Goal: Task Accomplishment & Management: Use online tool/utility

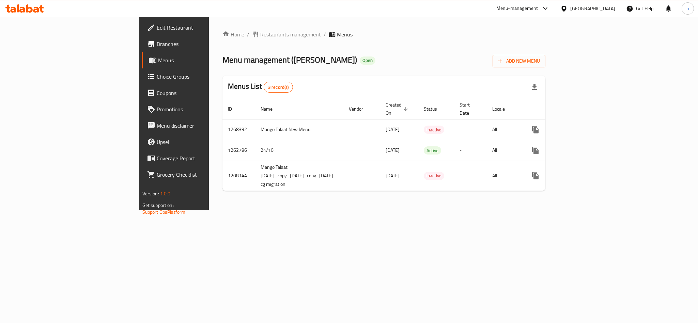
click at [157, 75] on span "Choice Groups" at bounding box center [203, 77] width 93 height 8
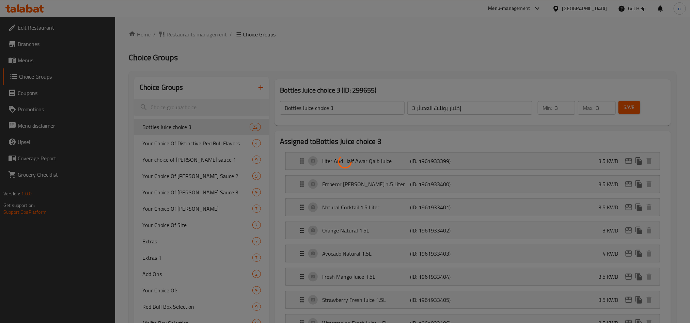
click at [184, 104] on div at bounding box center [345, 161] width 690 height 323
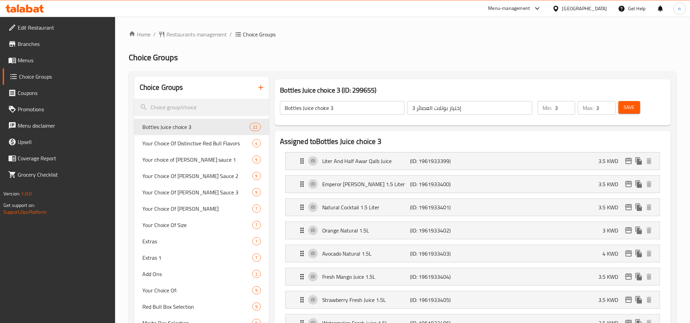
click at [155, 109] on input "search" at bounding box center [201, 107] width 135 height 17
paste input "Your choice of Baskin sauce 1"
type input "Your choice of Baskin sauce 1"
click at [156, 104] on input "Your choice of Baskin sauce 1" at bounding box center [201, 107] width 135 height 17
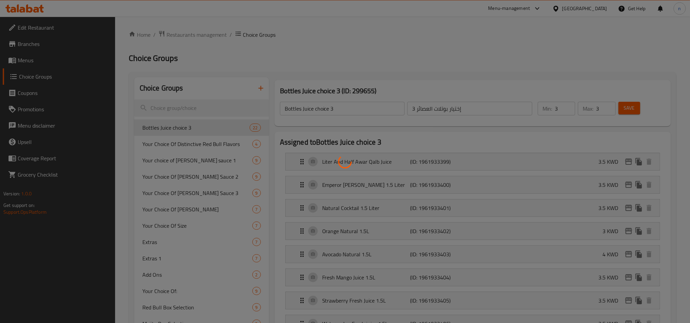
click at [165, 108] on div at bounding box center [345, 161] width 690 height 323
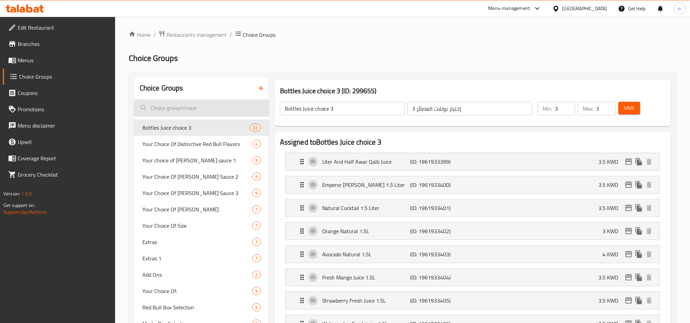
click at [138, 106] on input "search" at bounding box center [201, 107] width 135 height 17
click at [156, 109] on input "search" at bounding box center [201, 107] width 135 height 17
click at [159, 110] on input "search" at bounding box center [201, 107] width 135 height 17
paste input "Your choice of Baskin sauce 1"
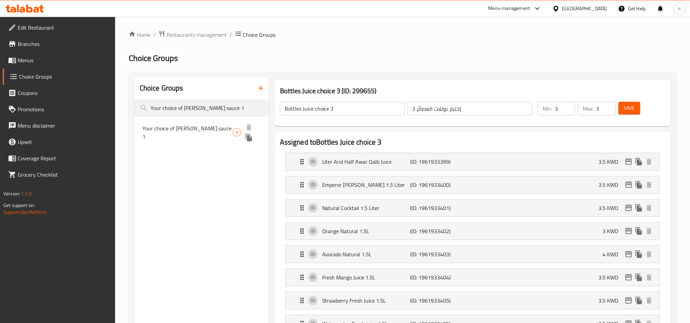
type input "Your choice of Baskin sauce 1"
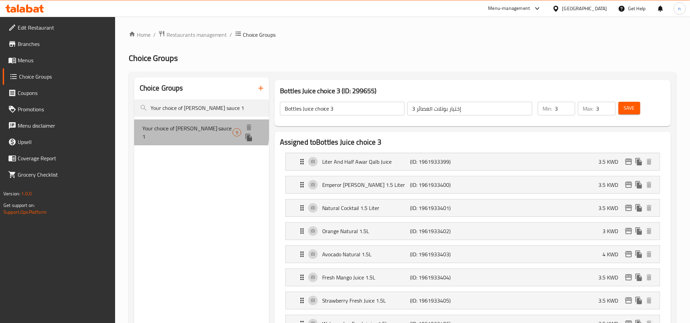
click at [169, 128] on span "Your choice of Baskin sauce 1" at bounding box center [187, 132] width 90 height 16
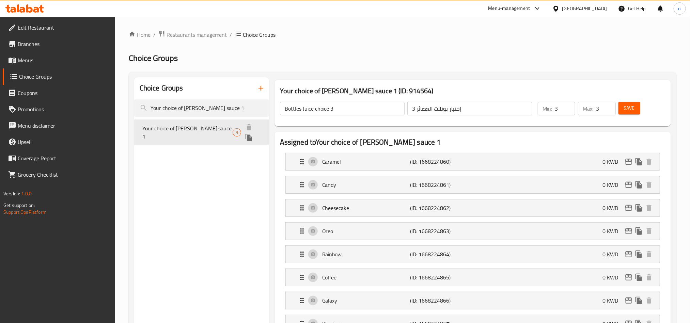
type input "Your choice of Baskin sauce 1"
type input "اختيارك من صوص باسكن 1"
type input "1"
click at [163, 128] on span "Your choice of Baskin sauce 1" at bounding box center [187, 132] width 90 height 16
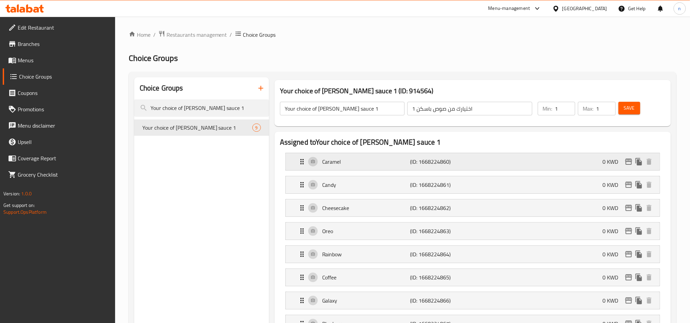
click at [353, 170] on div "Caramel (ID: 1668224860) 0 KWD" at bounding box center [475, 161] width 354 height 17
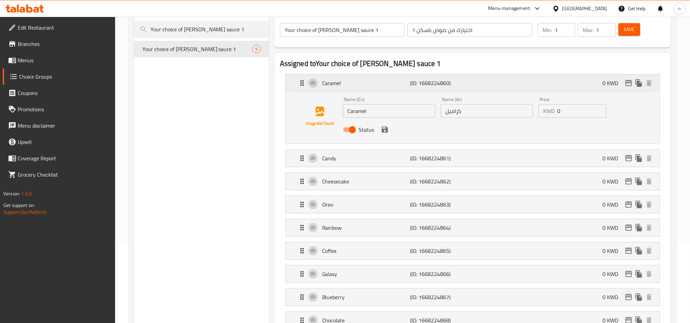
scroll to position [102, 0]
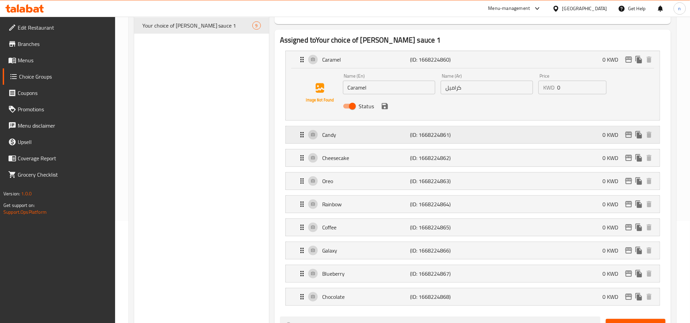
click at [352, 137] on p "Candy" at bounding box center [366, 135] width 88 height 8
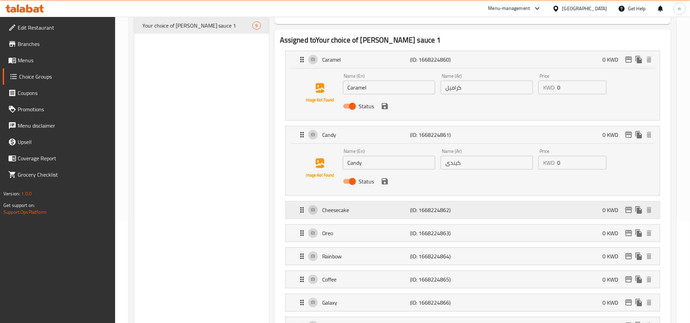
click at [356, 214] on p "Cheesecake" at bounding box center [366, 210] width 88 height 8
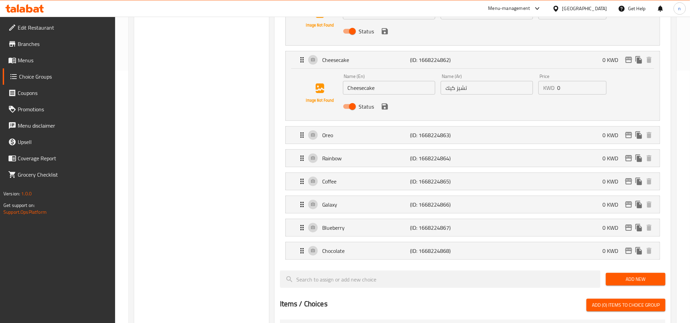
scroll to position [256, 0]
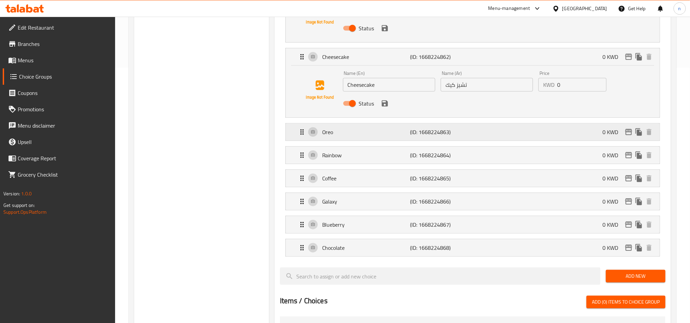
click at [351, 133] on p "Oreo" at bounding box center [366, 132] width 88 height 8
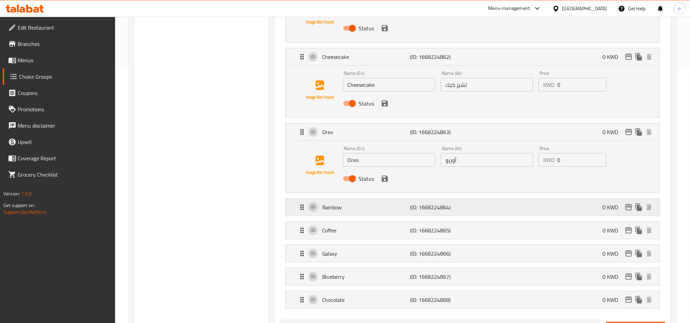
click at [353, 207] on p "Rainbow" at bounding box center [366, 207] width 88 height 8
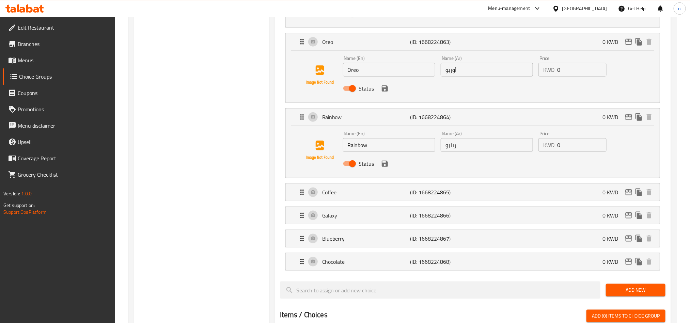
scroll to position [409, 0]
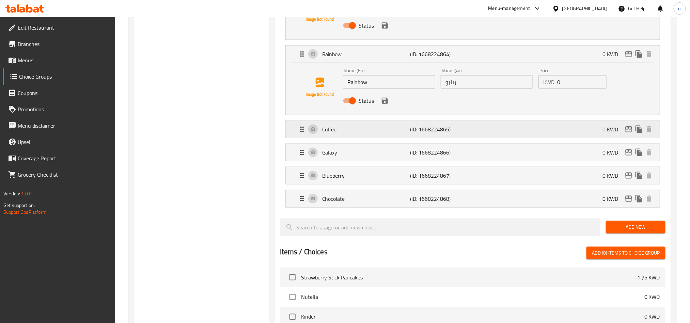
click at [341, 131] on p "Coffee" at bounding box center [366, 129] width 88 height 8
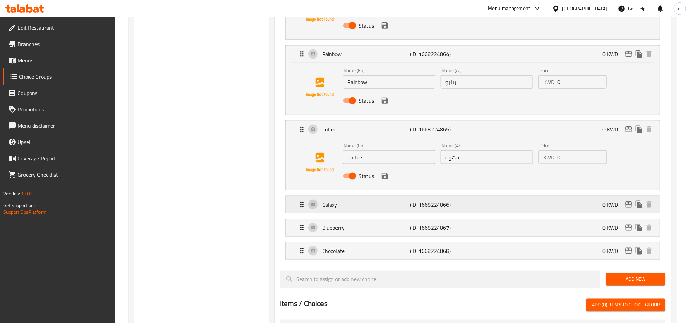
click at [355, 208] on p "Galaxy" at bounding box center [366, 205] width 88 height 8
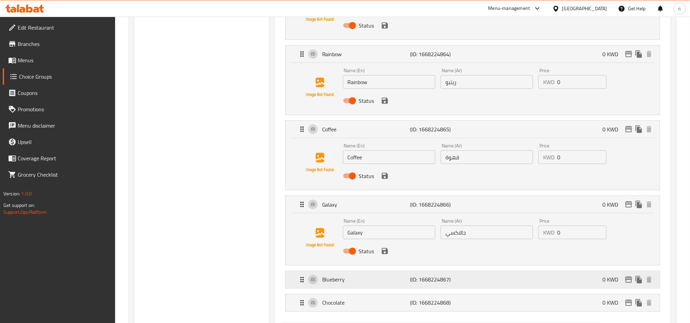
click at [353, 279] on p "Blueberry" at bounding box center [366, 280] width 88 height 8
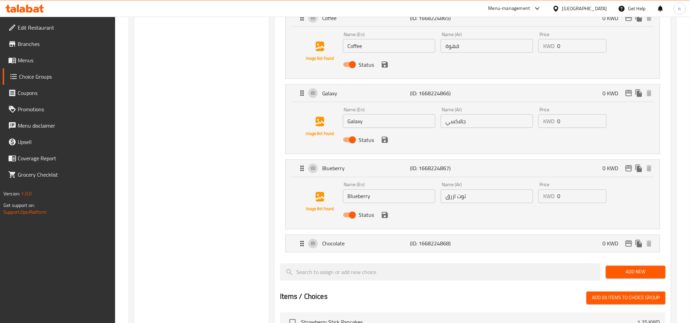
scroll to position [511, 0]
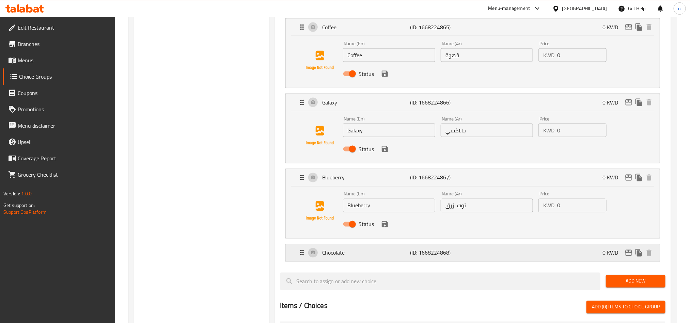
click at [343, 255] on p "Chocolate" at bounding box center [366, 253] width 88 height 8
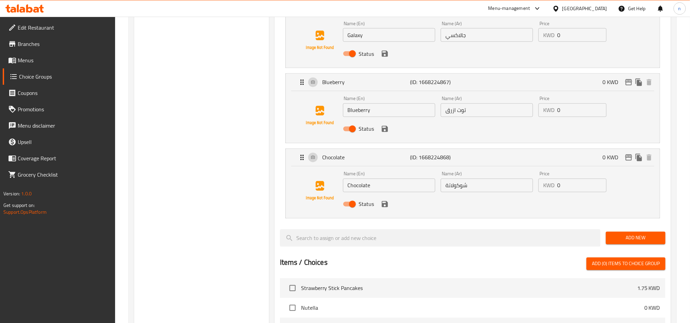
scroll to position [664, 0]
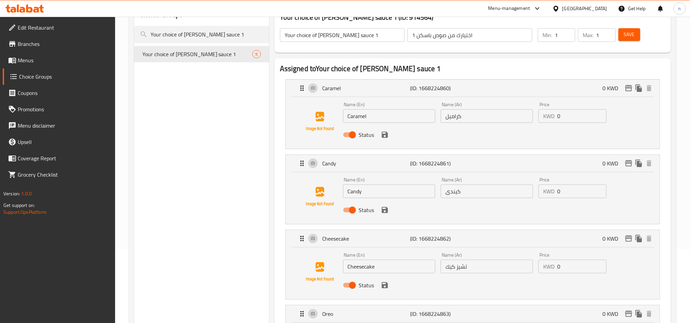
scroll to position [0, 0]
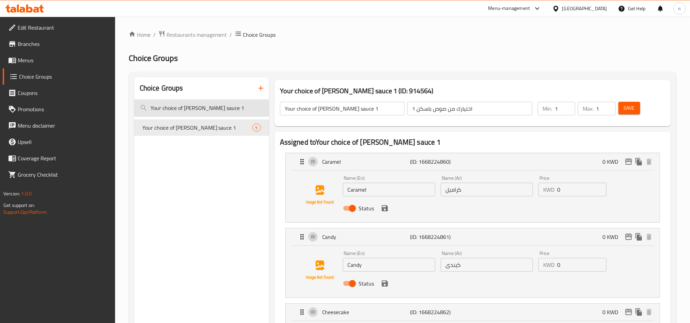
click at [189, 108] on input "Your choice of Baskin sauce 1" at bounding box center [201, 107] width 135 height 17
paste input "Choice Of Baskin Sauce 2"
type input "Your Choice Of [PERSON_NAME] Sauce 2"
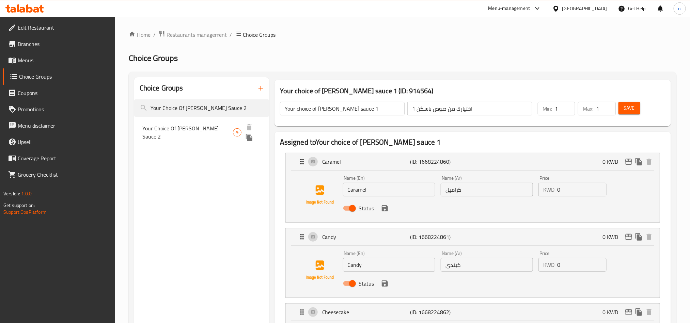
click at [201, 128] on span "Your Choice Of [PERSON_NAME] Sauce 2" at bounding box center [187, 132] width 91 height 16
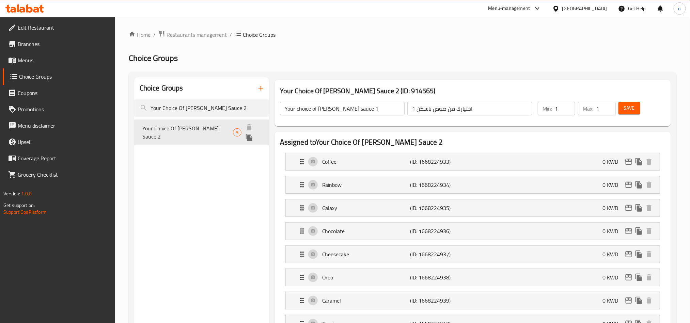
type input "Your Choice Of [PERSON_NAME] Sauce 2"
type input "اختيارك من صوص باسكن 2"
type input "2"
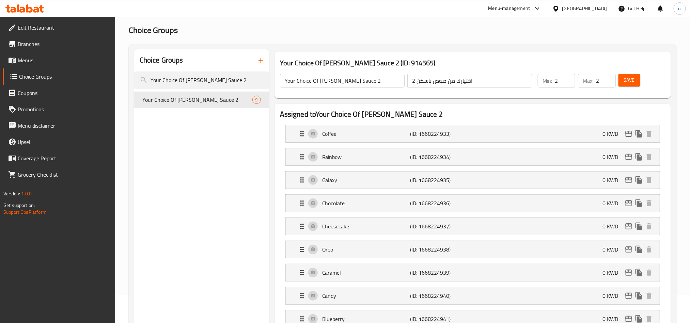
scroll to position [51, 0]
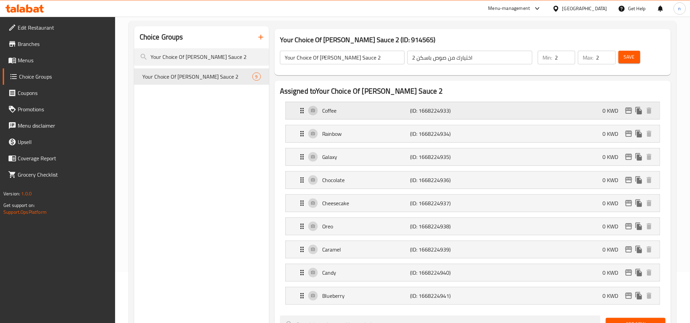
click at [355, 110] on p "Coffee" at bounding box center [366, 111] width 88 height 8
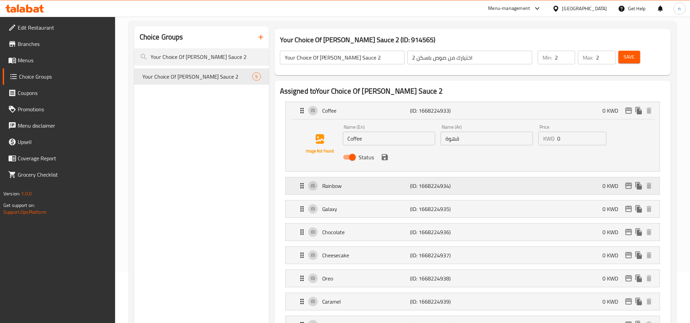
click at [355, 194] on div "Rainbow (ID: 1668224934) 0 KWD" at bounding box center [475, 185] width 354 height 17
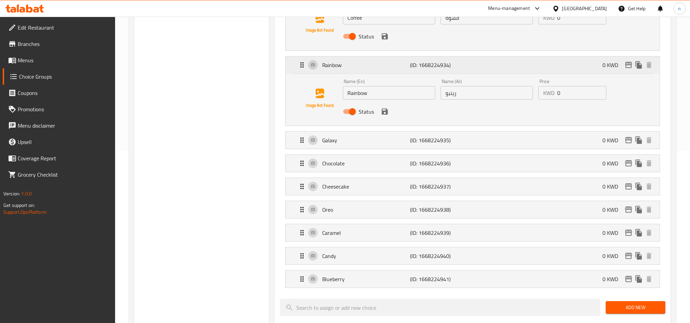
scroll to position [204, 0]
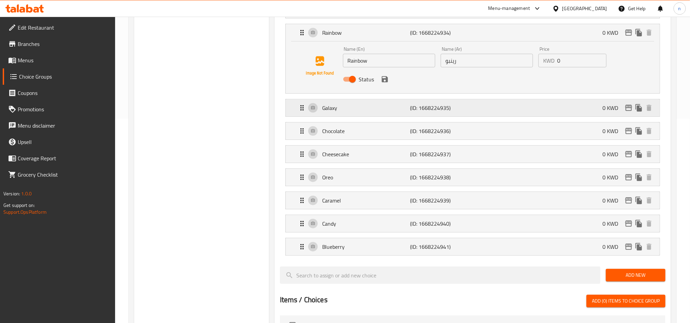
click at [357, 113] on div "Galaxy (ID: 1668224935) 0 KWD" at bounding box center [475, 107] width 354 height 17
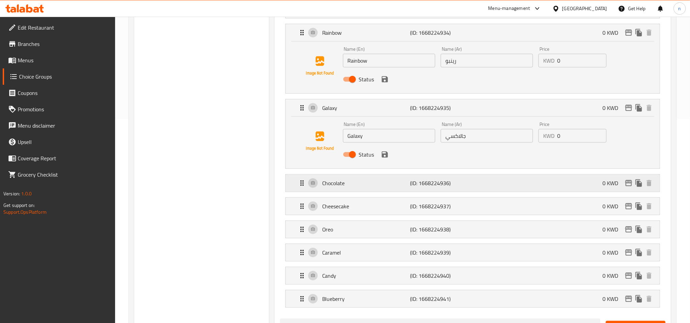
click at [337, 185] on p "Chocolate" at bounding box center [366, 183] width 88 height 8
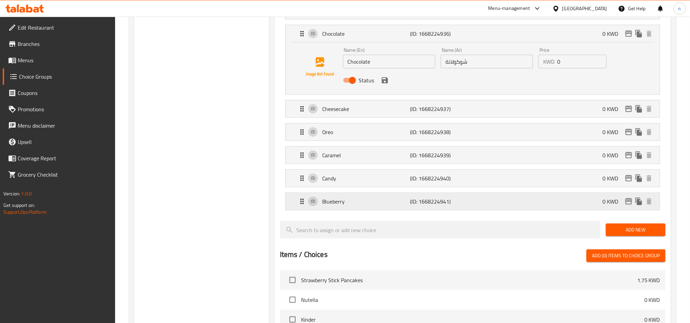
scroll to position [358, 0]
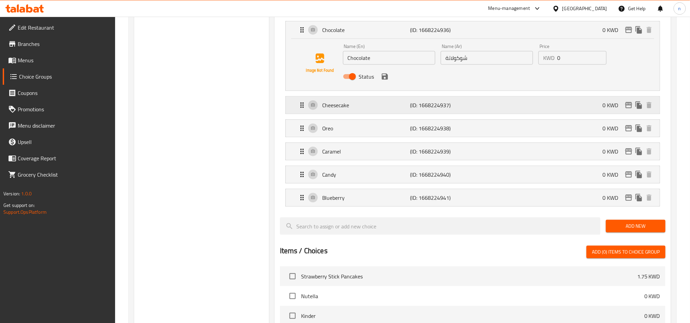
click at [354, 108] on p "Cheesecake" at bounding box center [366, 105] width 88 height 8
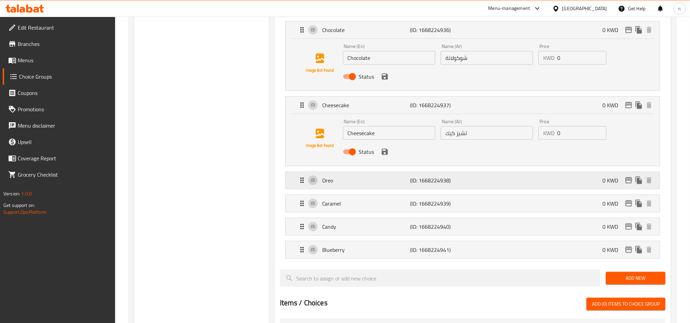
click at [343, 181] on p "Oreo" at bounding box center [366, 180] width 88 height 8
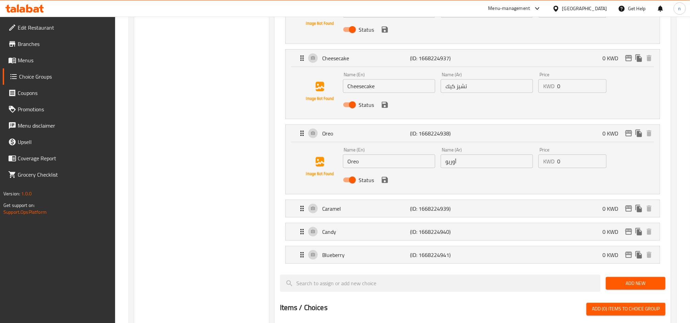
scroll to position [460, 0]
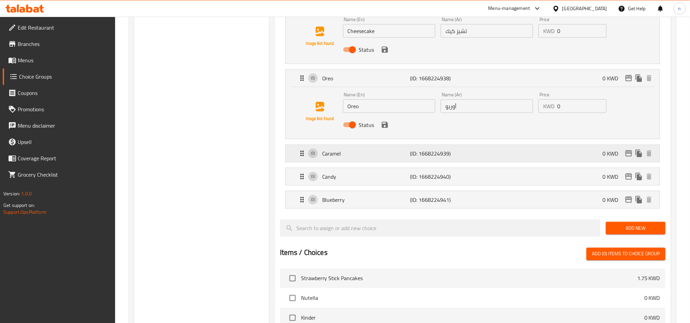
click at [337, 158] on p "Caramel" at bounding box center [366, 154] width 88 height 8
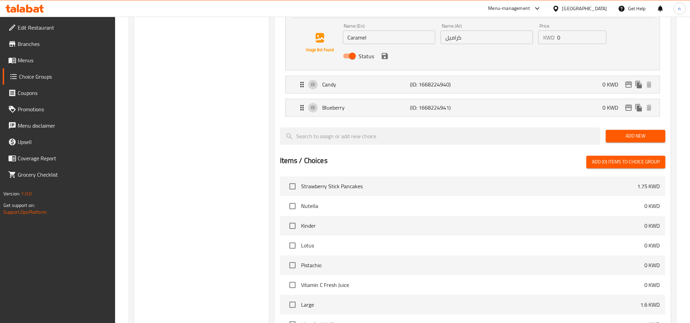
scroll to position [613, 0]
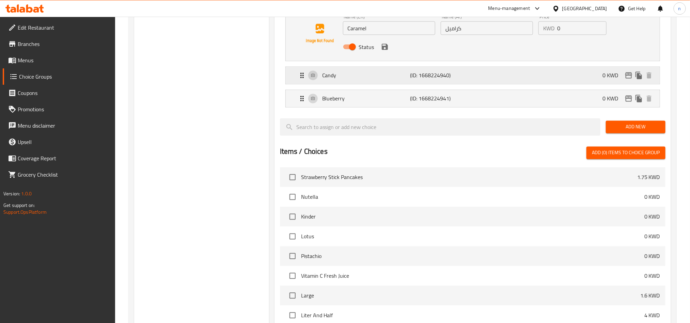
click at [344, 80] on p "Candy" at bounding box center [366, 76] width 88 height 8
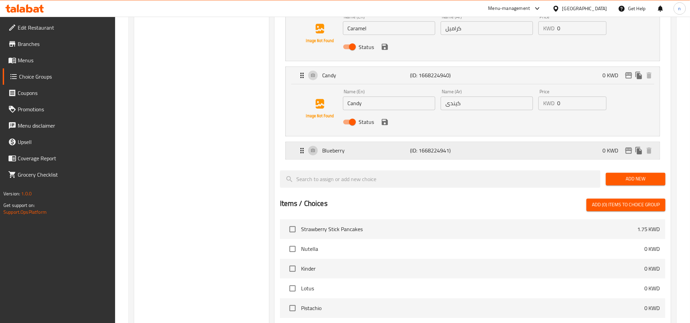
click at [346, 159] on div "Blueberry (ID: 1668224941) 0 KWD" at bounding box center [475, 150] width 354 height 17
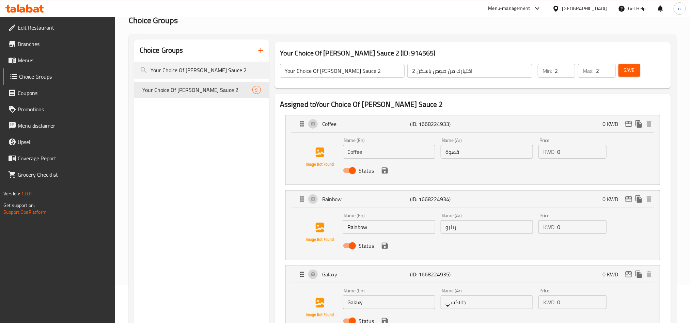
scroll to position [0, 0]
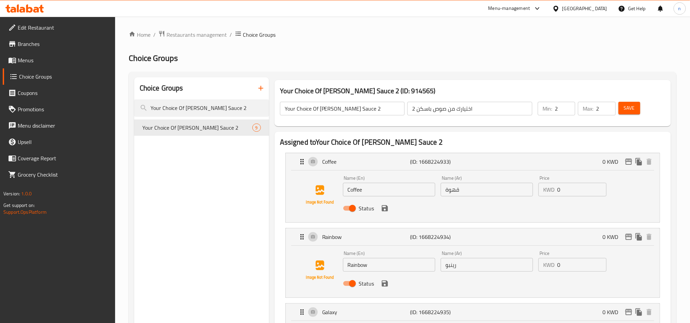
drag, startPoint x: 220, startPoint y: 104, endPoint x: 127, endPoint y: 102, distance: 93.0
paste input "[PERSON_NAME] Falvour"
type input "[PERSON_NAME] Falvour"
click at [165, 128] on span "[PERSON_NAME] Falvour" at bounding box center [187, 128] width 90 height 8
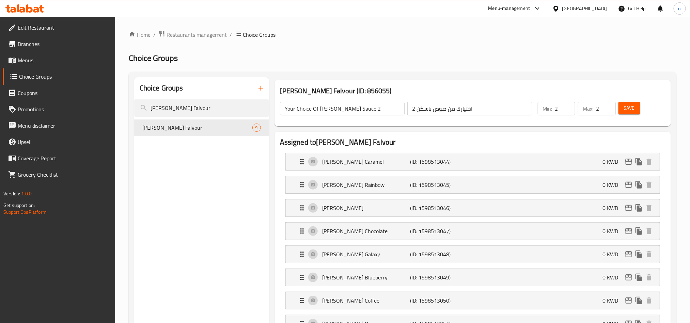
type input "[PERSON_NAME] Falvour"
type input "نكهات باسكن"
type input "1"
type input "4"
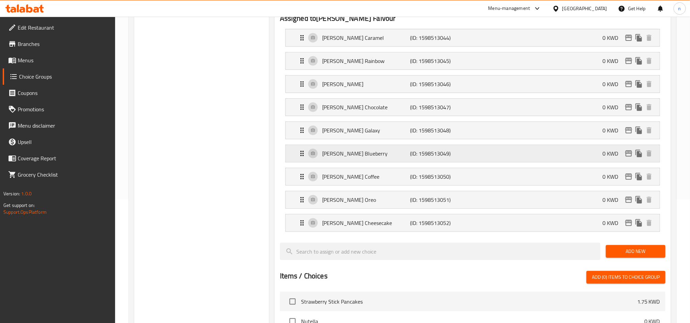
scroll to position [153, 0]
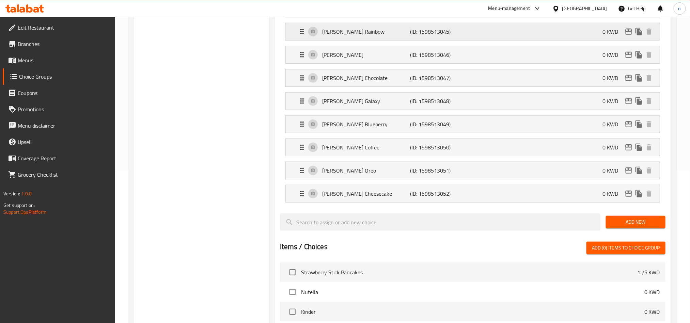
click at [358, 30] on p "Baskin Rainbow" at bounding box center [366, 32] width 88 height 8
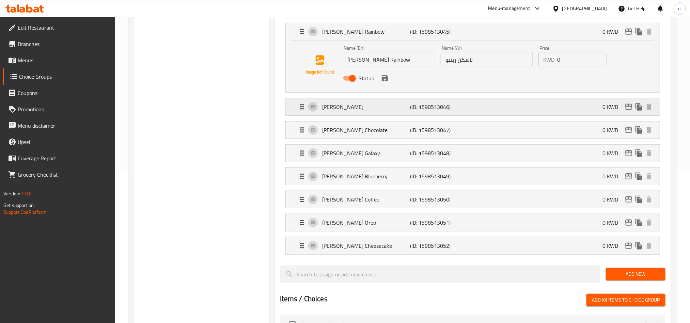
click at [346, 109] on p "Baskin Candy" at bounding box center [366, 107] width 88 height 8
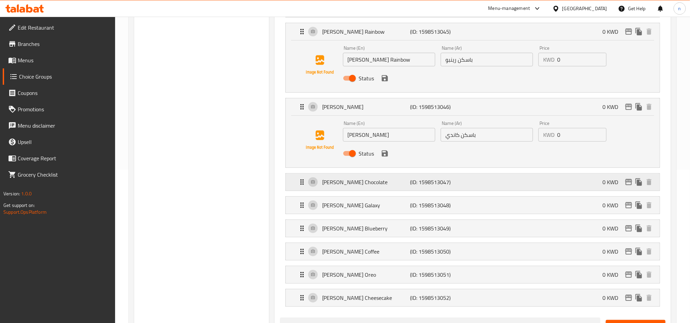
click at [351, 186] on p "Baskin Chocolate" at bounding box center [366, 182] width 88 height 8
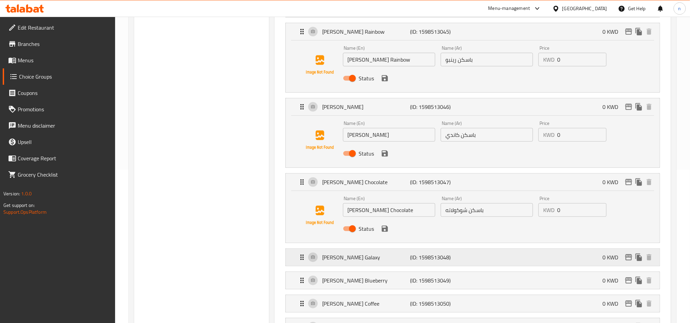
click at [344, 266] on div "Baskin Galaxy (ID: 1598513048) 0 KWD" at bounding box center [475, 257] width 354 height 17
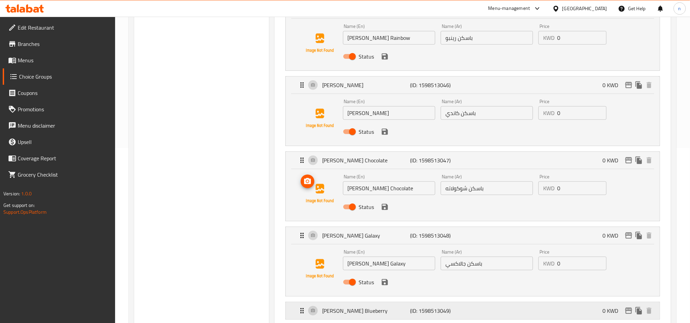
scroll to position [307, 0]
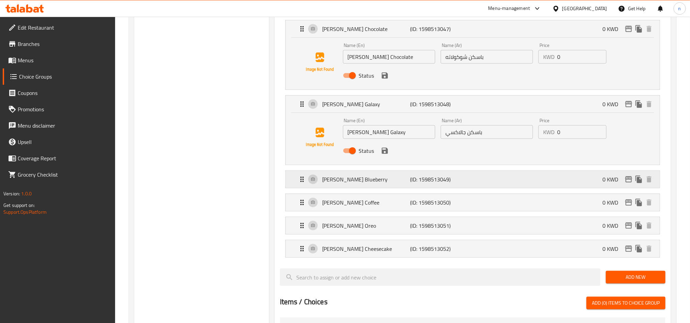
click at [326, 184] on p "Baskin Blueberry" at bounding box center [366, 179] width 88 height 8
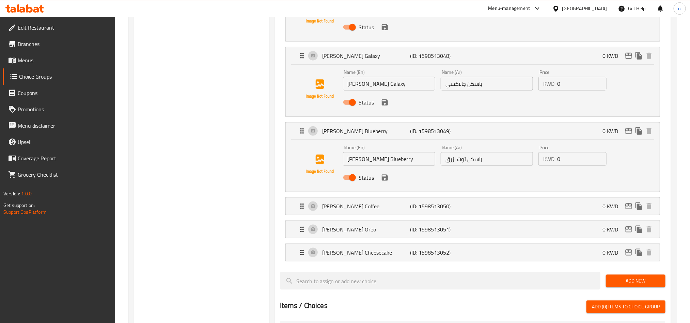
scroll to position [409, 0]
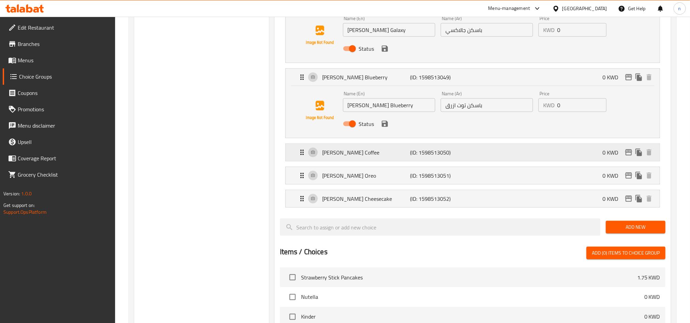
click at [358, 157] on p "Baskin Coffee" at bounding box center [366, 153] width 88 height 8
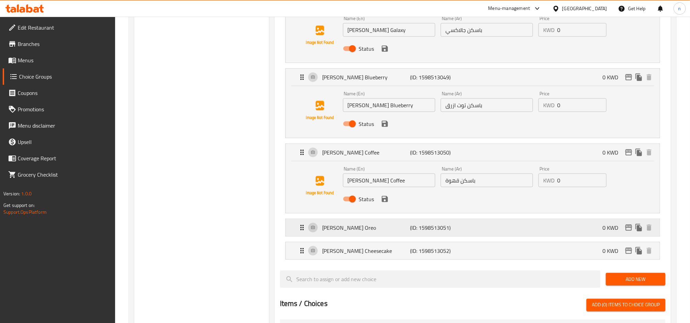
click at [351, 230] on p "Baskin Oreo" at bounding box center [366, 228] width 88 height 8
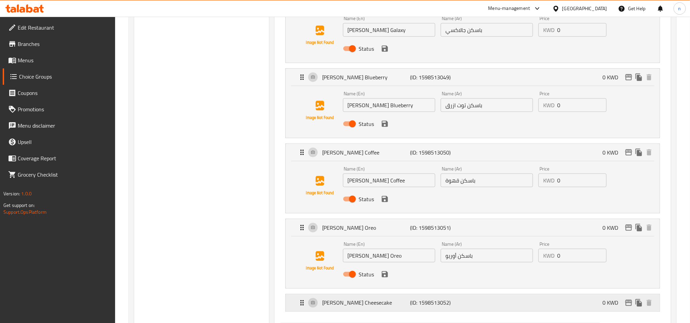
click at [348, 304] on p "Baskin Cheesecake" at bounding box center [366, 303] width 88 height 8
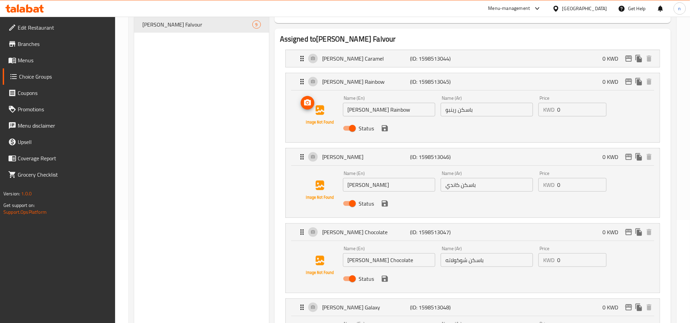
scroll to position [102, 0]
click at [357, 56] on p "Baskin Caramel" at bounding box center [366, 60] width 88 height 8
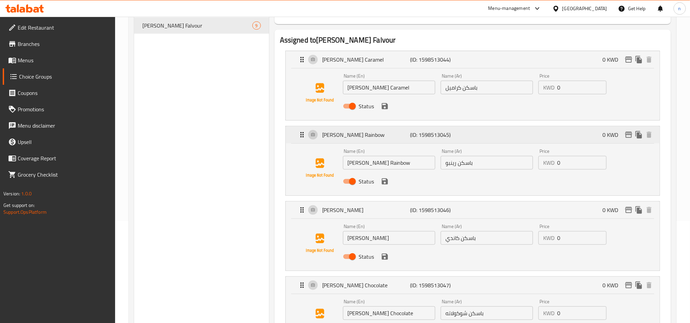
click at [350, 141] on div "Baskin Rainbow (ID: 1598513045) 0 KWD" at bounding box center [475, 134] width 354 height 17
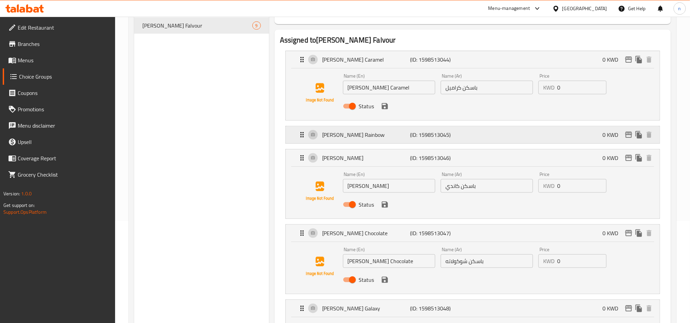
click at [323, 141] on div "Baskin Rainbow (ID: 1598513045) 0 KWD" at bounding box center [475, 134] width 354 height 17
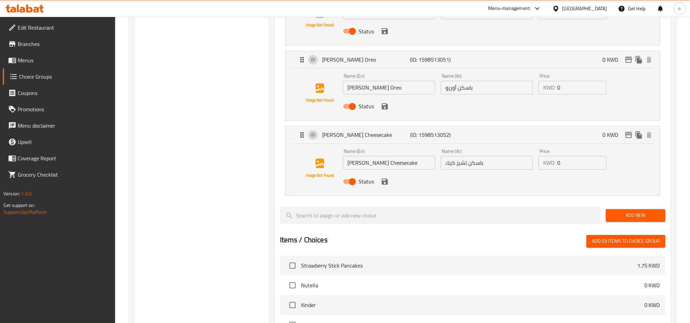
scroll to position [664, 0]
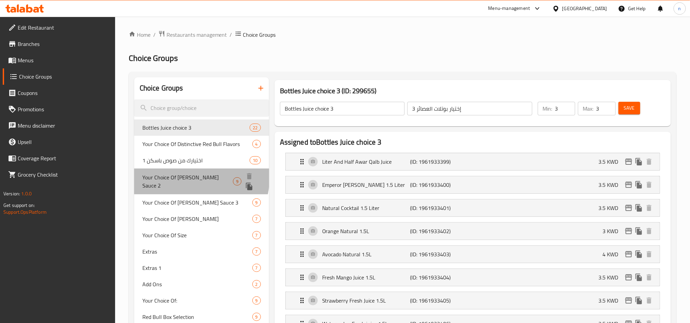
click at [184, 177] on span "Your Choice Of [PERSON_NAME] Sauce 2" at bounding box center [187, 181] width 91 height 16
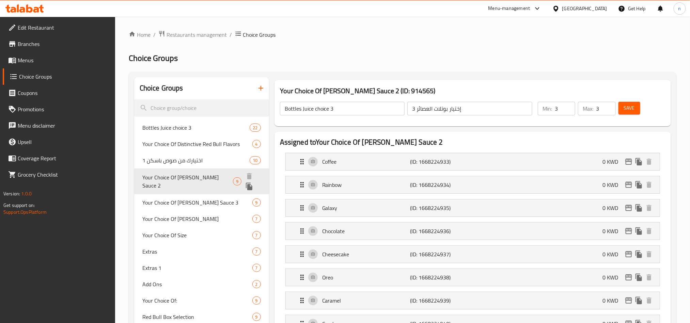
type input "Your Choice Of [PERSON_NAME] Sauce 2"
type input "اختيارك من صوص باسكن 2"
type input "2"
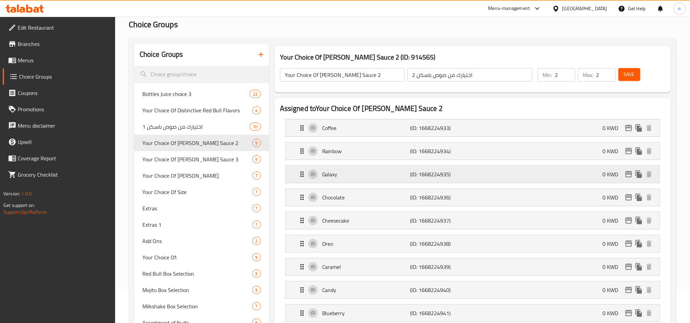
scroll to position [102, 0]
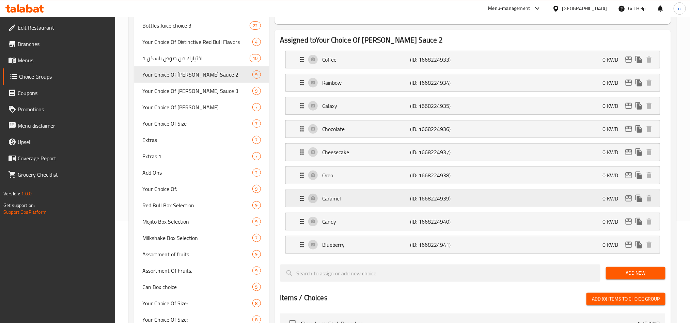
click at [357, 205] on div "Caramel (ID: 1668224939) 0 KWD" at bounding box center [475, 198] width 354 height 17
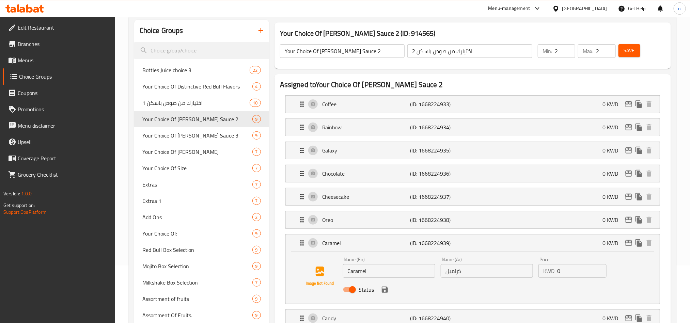
scroll to position [51, 0]
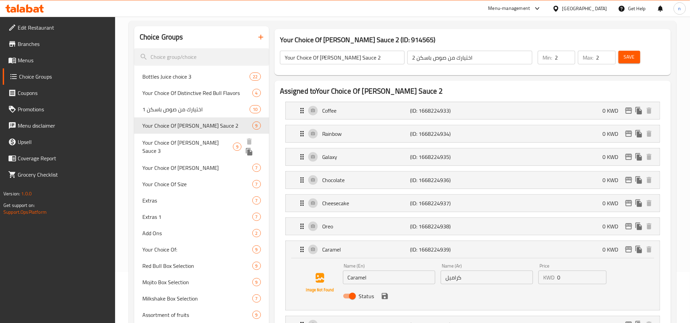
click at [199, 142] on span "Your Choice Of [PERSON_NAME] Sauce 3" at bounding box center [187, 147] width 91 height 16
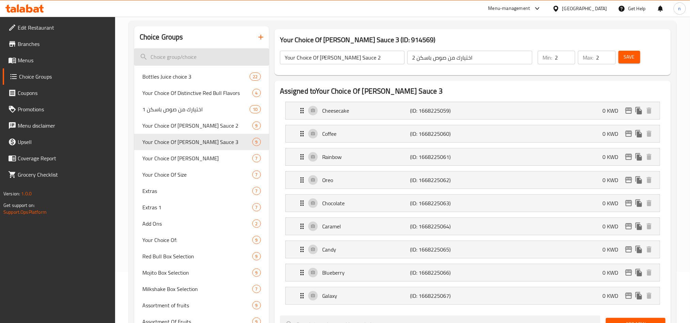
type input "Your Choice Of [PERSON_NAME] Sauce 3"
type input "اختيارك من صوص [GEOGRAPHIC_DATA] 3"
type input "1"
type input "3"
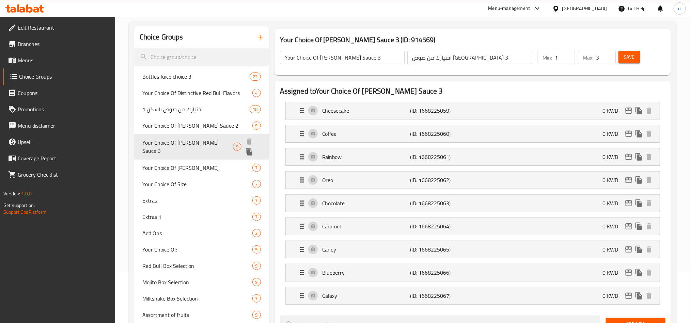
click at [195, 140] on span "Your Choice Of [PERSON_NAME] Sauce 3" at bounding box center [187, 147] width 91 height 16
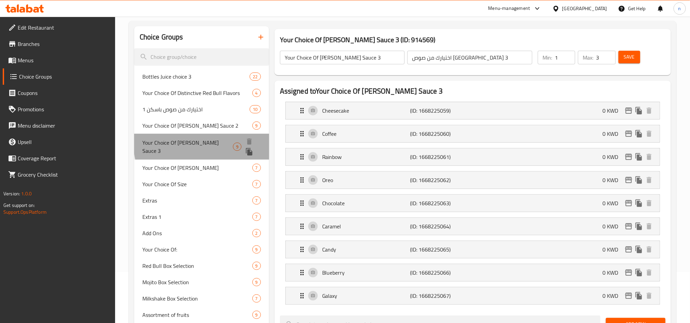
drag, startPoint x: 214, startPoint y: 141, endPoint x: 159, endPoint y: 137, distance: 55.3
click at [159, 139] on span "Your Choice Of [PERSON_NAME] Sauce 3" at bounding box center [187, 147] width 91 height 16
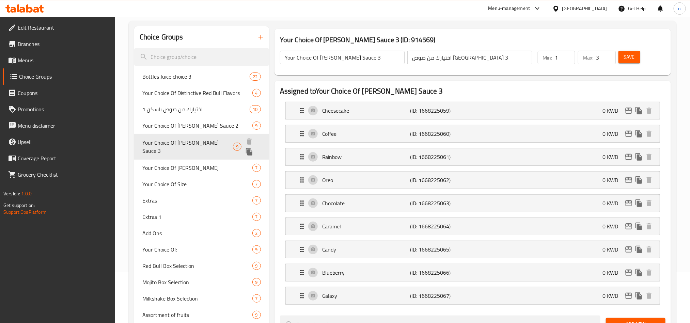
click at [159, 139] on span "Your Choice Of [PERSON_NAME] Sauce 3" at bounding box center [187, 147] width 91 height 16
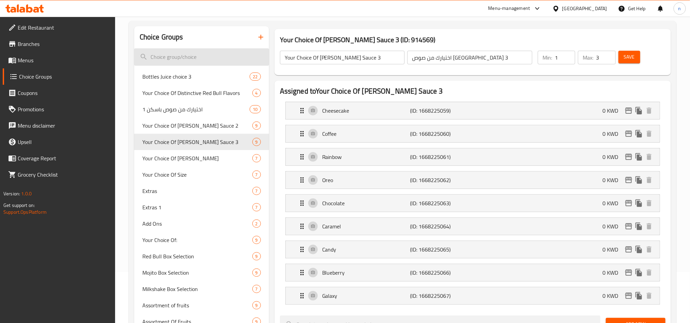
click at [193, 61] on input "search" at bounding box center [201, 56] width 135 height 17
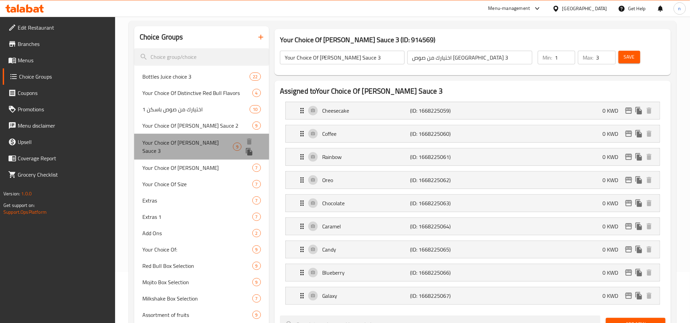
drag, startPoint x: 214, startPoint y: 144, endPoint x: 126, endPoint y: 140, distance: 87.7
click at [154, 144] on span "Your Choice Of [PERSON_NAME] Sauce 3" at bounding box center [187, 147] width 91 height 16
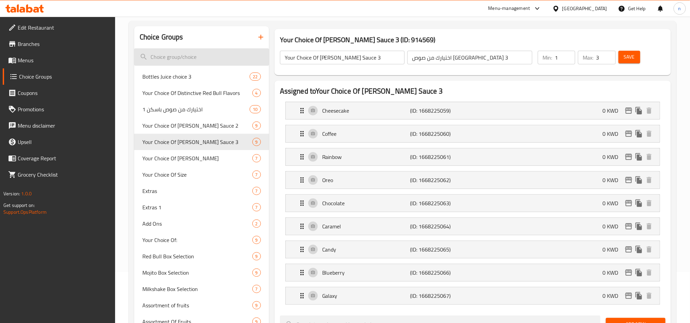
click at [176, 53] on input "search" at bounding box center [201, 56] width 135 height 17
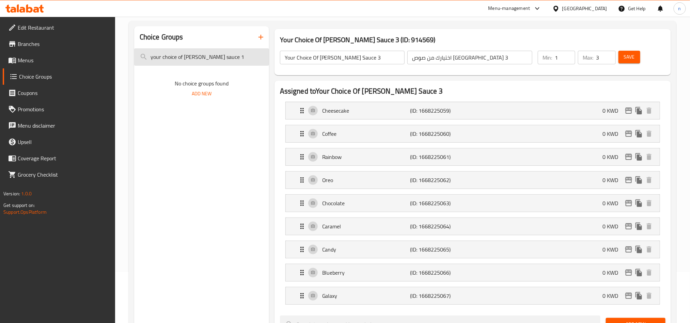
drag, startPoint x: 218, startPoint y: 57, endPoint x: 143, endPoint y: 59, distance: 74.7
click at [143, 59] on input "your choice of [PERSON_NAME] sauce 1" at bounding box center [201, 56] width 135 height 17
type input "your choice of [PERSON_NAME] sauce 1"
click at [136, 79] on p "No choice groups found" at bounding box center [201, 83] width 135 height 8
click at [183, 152] on div "Choice Groups your choice of [PERSON_NAME] sauce 1 No choice groups found Add N…" at bounding box center [201, 319] width 135 height 586
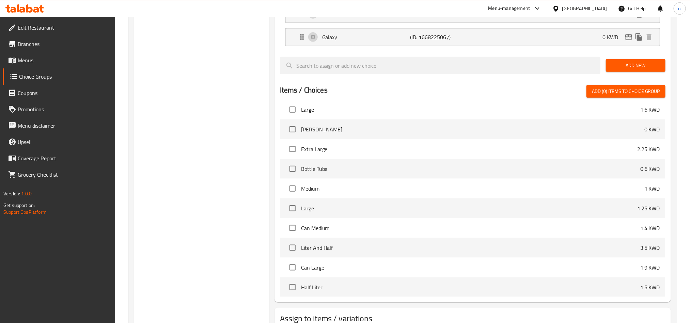
scroll to position [2913, 0]
click at [33, 8] on icon at bounding box center [24, 8] width 38 height 8
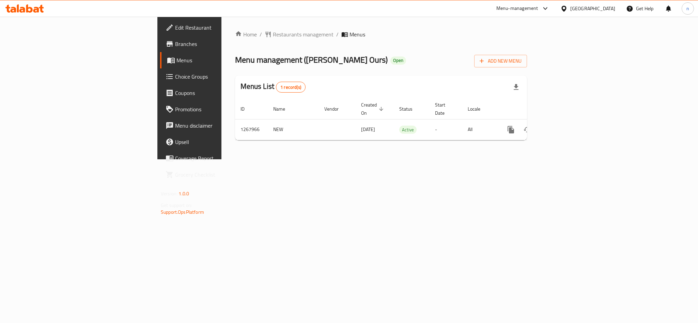
click at [175, 73] on span "Choice Groups" at bounding box center [221, 77] width 93 height 8
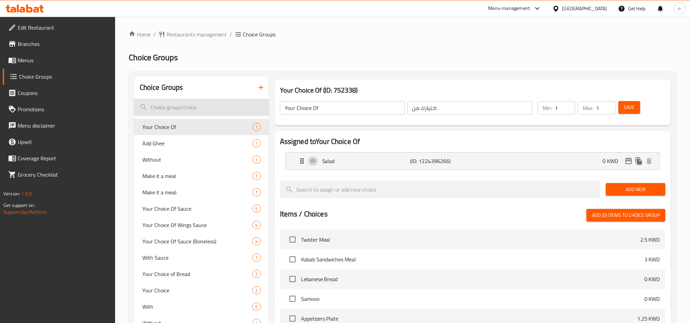
click at [157, 108] on input "search" at bounding box center [201, 107] width 135 height 17
paste input "Your Choice"
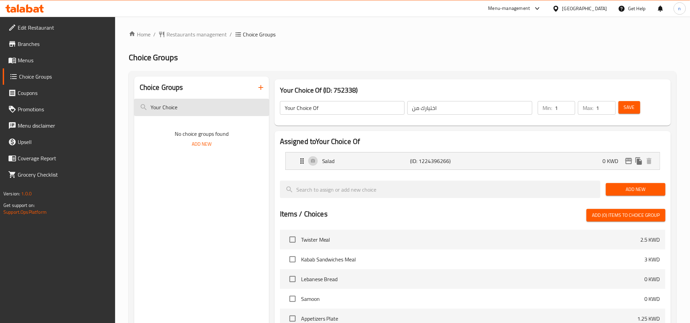
click at [191, 108] on input "Your Choice" at bounding box center [201, 107] width 135 height 17
type input "Y"
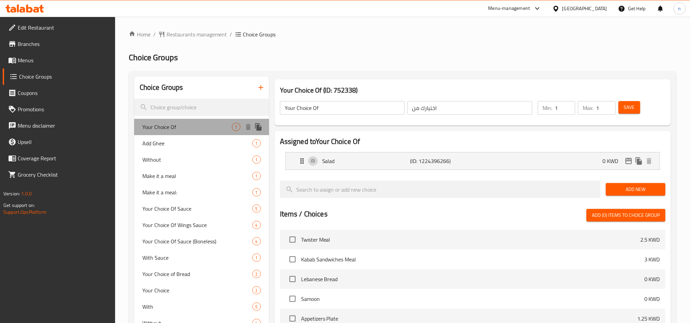
click at [168, 130] on span "Your Choice Of" at bounding box center [187, 127] width 90 height 8
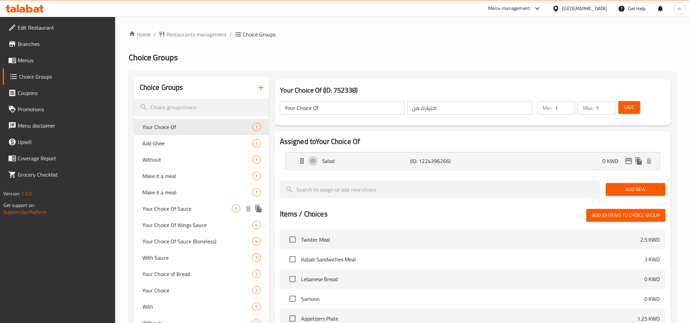
click at [172, 211] on span "Your Choice Of Sauce" at bounding box center [187, 209] width 90 height 8
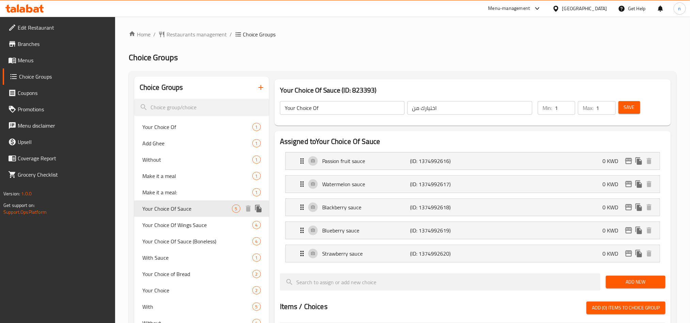
type input "Your Choice Of Sauce"
type input "اختيارك من الصوص"
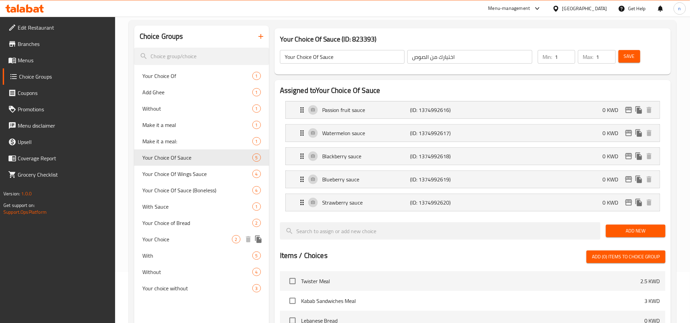
click at [185, 237] on span "Your Choice" at bounding box center [187, 239] width 90 height 8
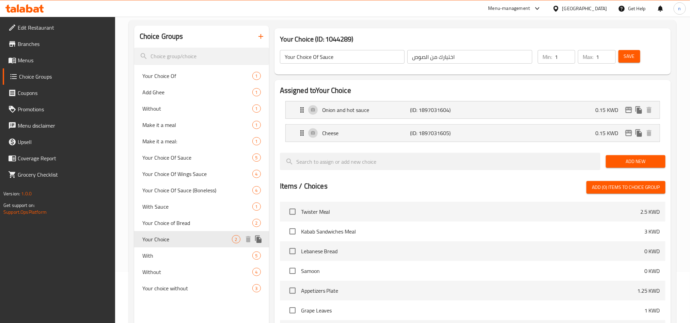
type input "Your Choice"
type input "اختيارك"
click at [360, 106] on p "Onion and hot sauce" at bounding box center [366, 110] width 88 height 8
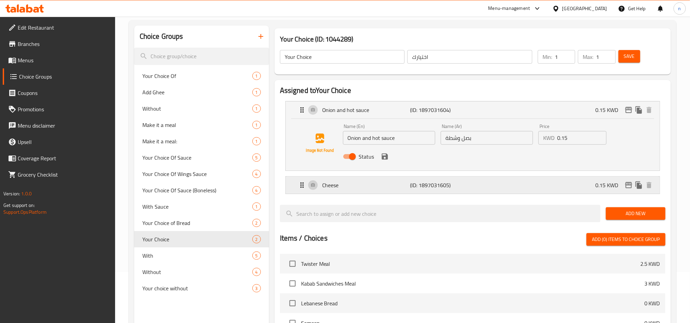
click at [346, 183] on p "Cheese" at bounding box center [366, 185] width 88 height 8
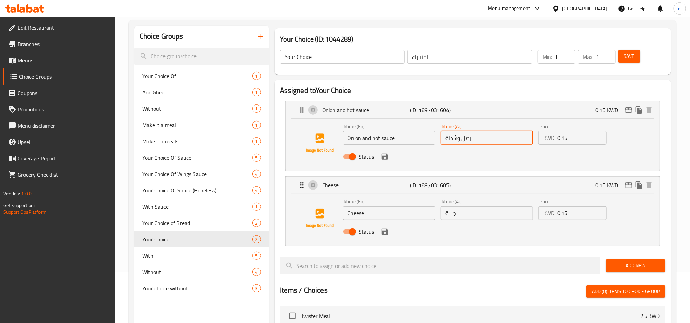
drag, startPoint x: 474, startPoint y: 139, endPoint x: 436, endPoint y: 142, distance: 38.6
click at [436, 142] on div "Name (En) Onion and hot sauce Name (En) Name (Ar) بصل وشطة Name (Ar) Price KWD …" at bounding box center [487, 143] width 294 height 45
